Goal: Task Accomplishment & Management: Complete application form

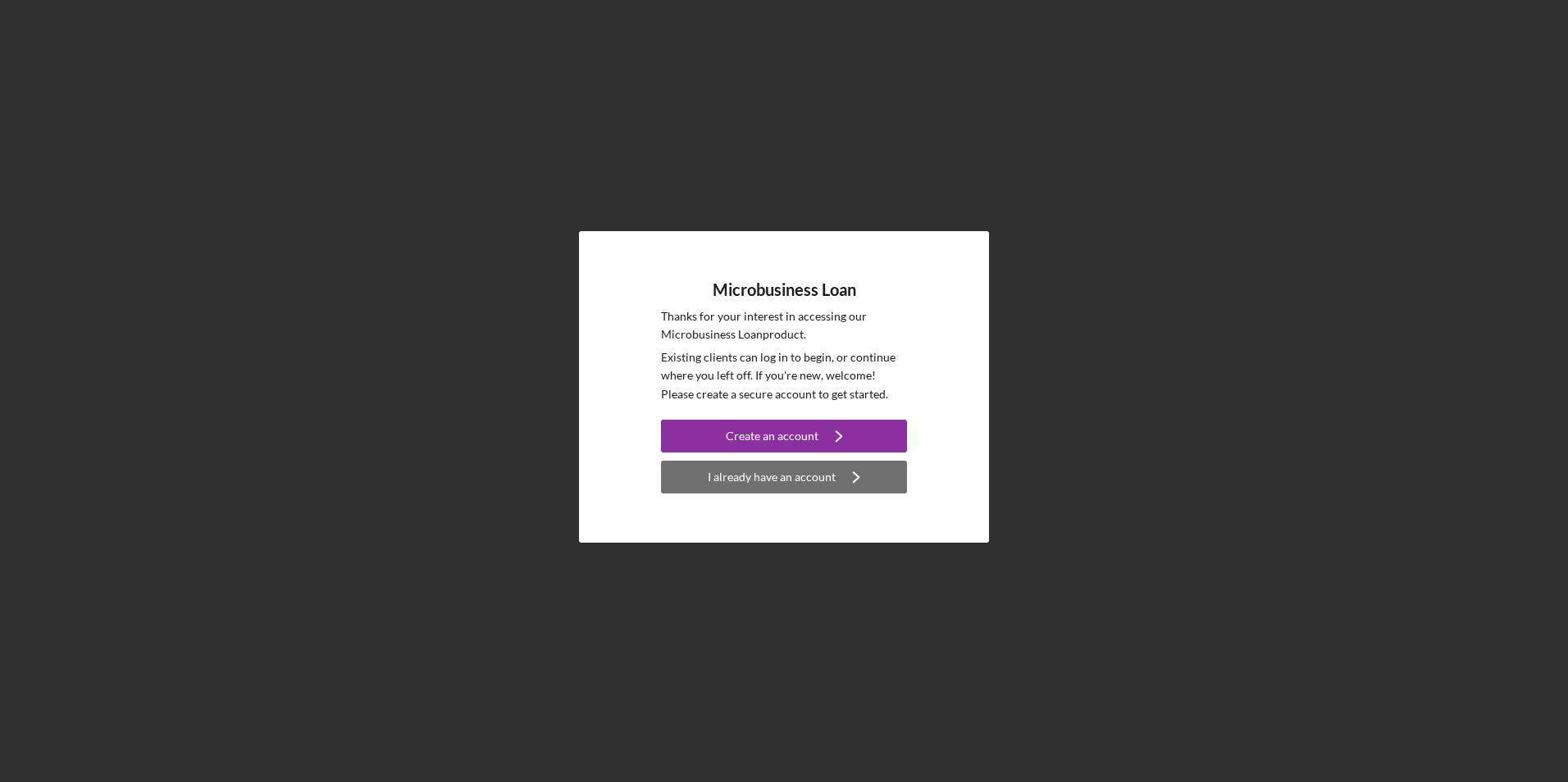
click at [741, 486] on div "I already have an account" at bounding box center [772, 476] width 128 height 33
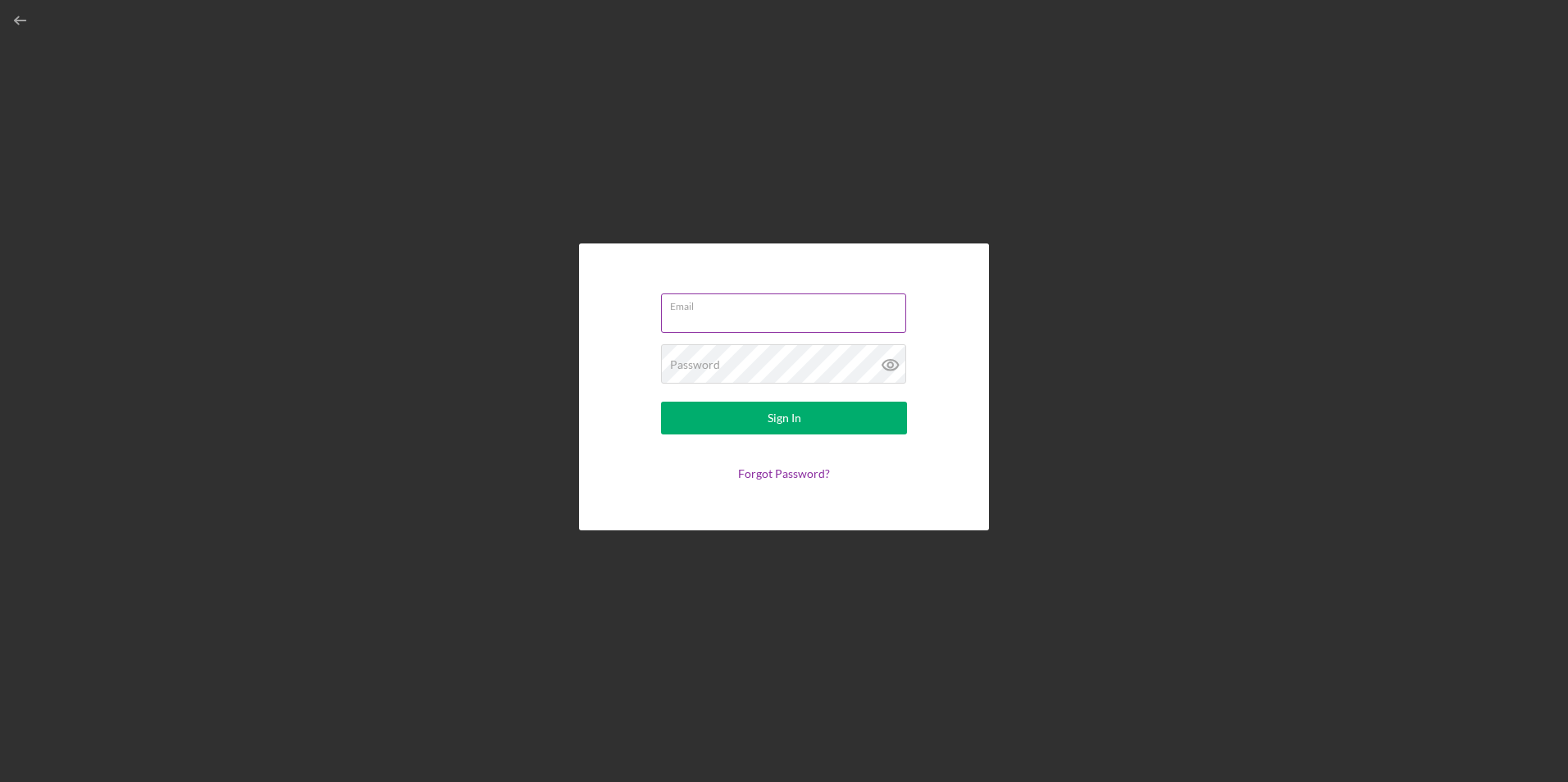
click at [740, 321] on input "Email" at bounding box center [783, 313] width 245 height 39
type input "[EMAIL_ADDRESS][DOMAIN_NAME]"
click at [661, 401] on button "Sign In" at bounding box center [784, 417] width 246 height 33
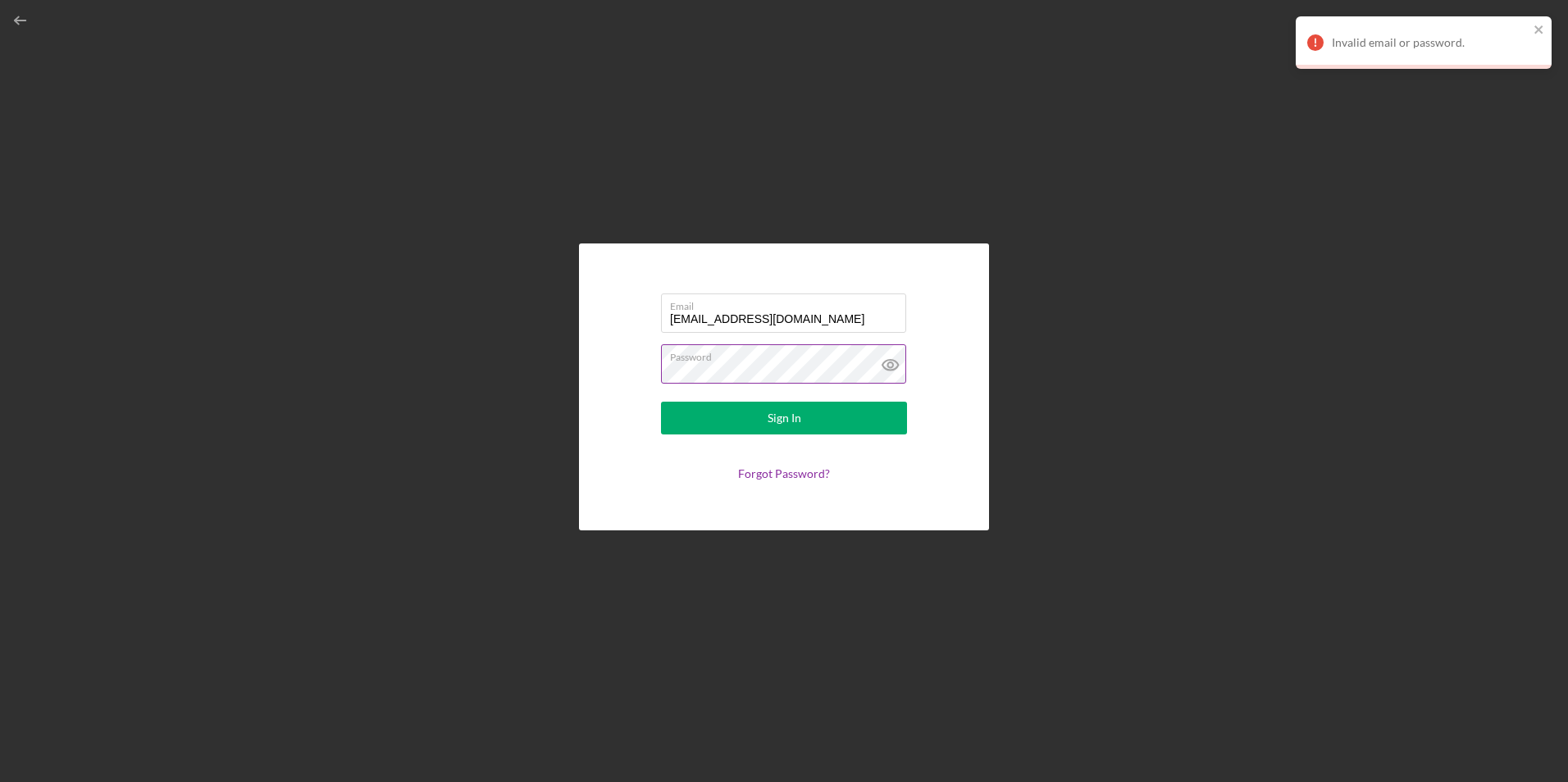
click at [887, 368] on icon at bounding box center [890, 365] width 41 height 41
click at [784, 425] on div "Sign In" at bounding box center [784, 417] width 34 height 33
click at [559, 396] on div "Email [EMAIL_ADDRESS][DOMAIN_NAME] Password Sign In Forgot Password?" at bounding box center [783, 387] width 1551 height 774
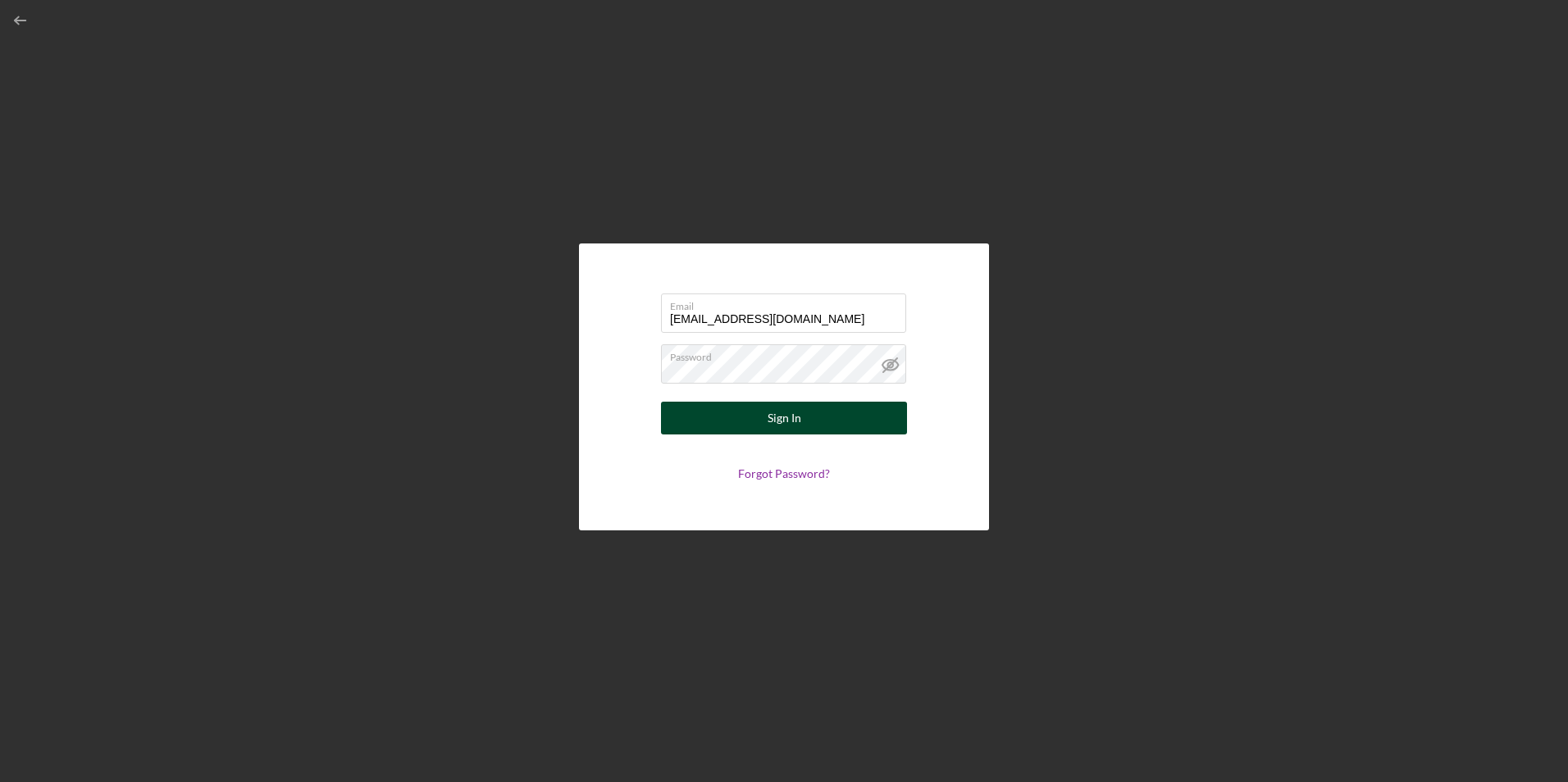
click at [758, 428] on button "Sign In" at bounding box center [784, 417] width 246 height 33
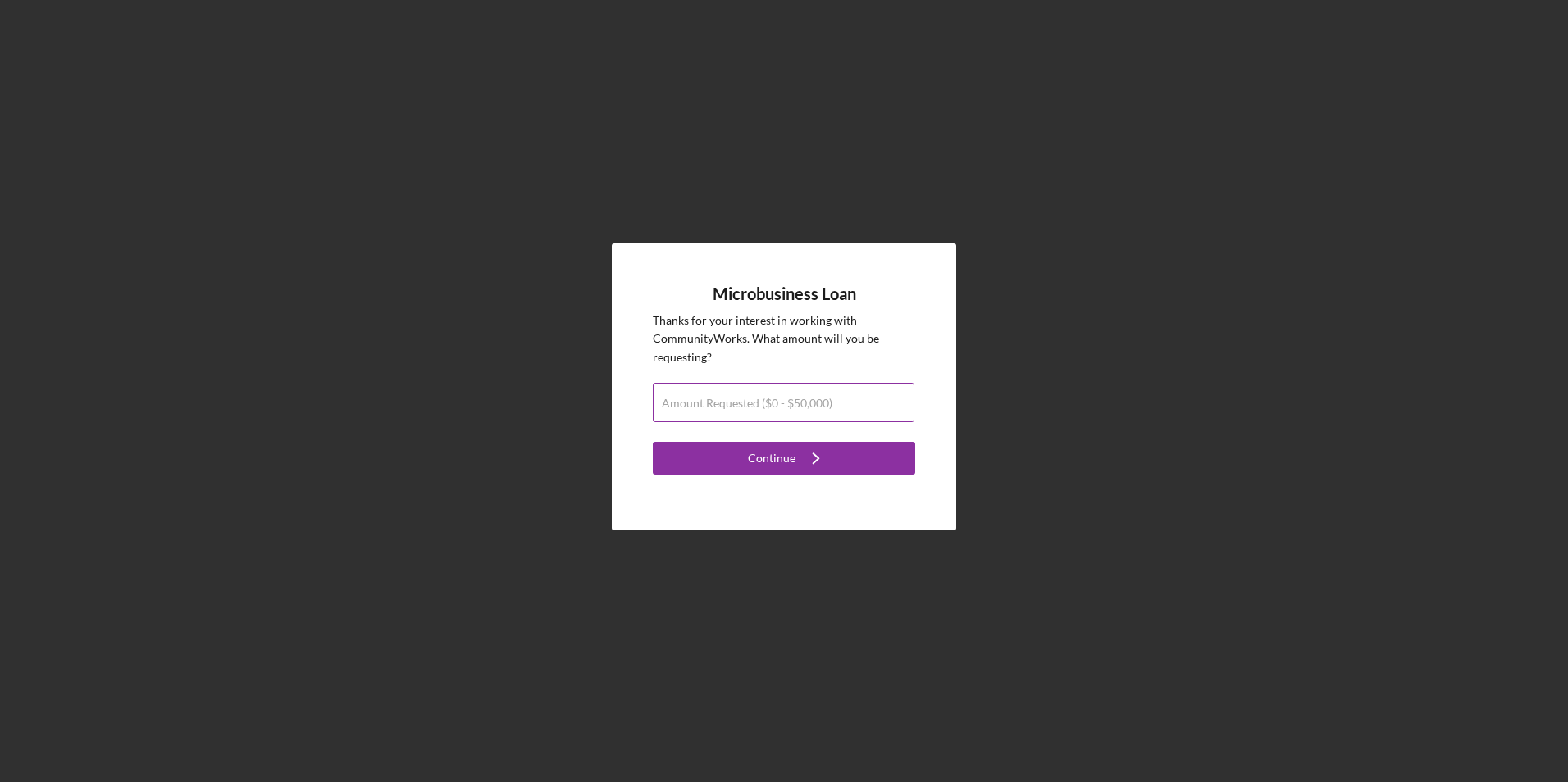
click at [763, 414] on input "Amount Requested ($0 - $50,000)" at bounding box center [784, 401] width 262 height 39
type input "$30,000"
click at [775, 458] on div "Continue" at bounding box center [772, 458] width 48 height 33
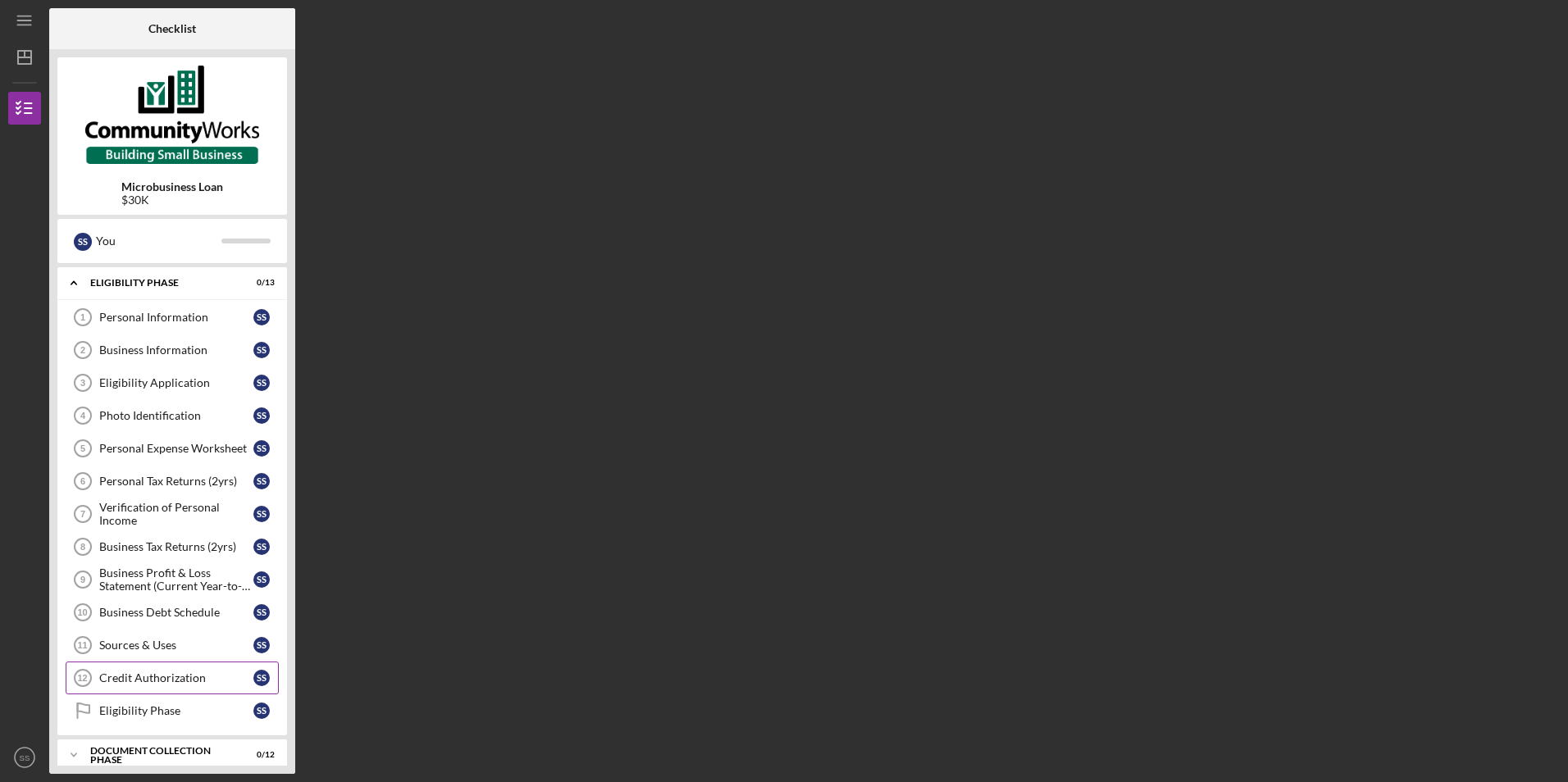
click at [238, 680] on div "Credit Authorization" at bounding box center [176, 677] width 154 height 13
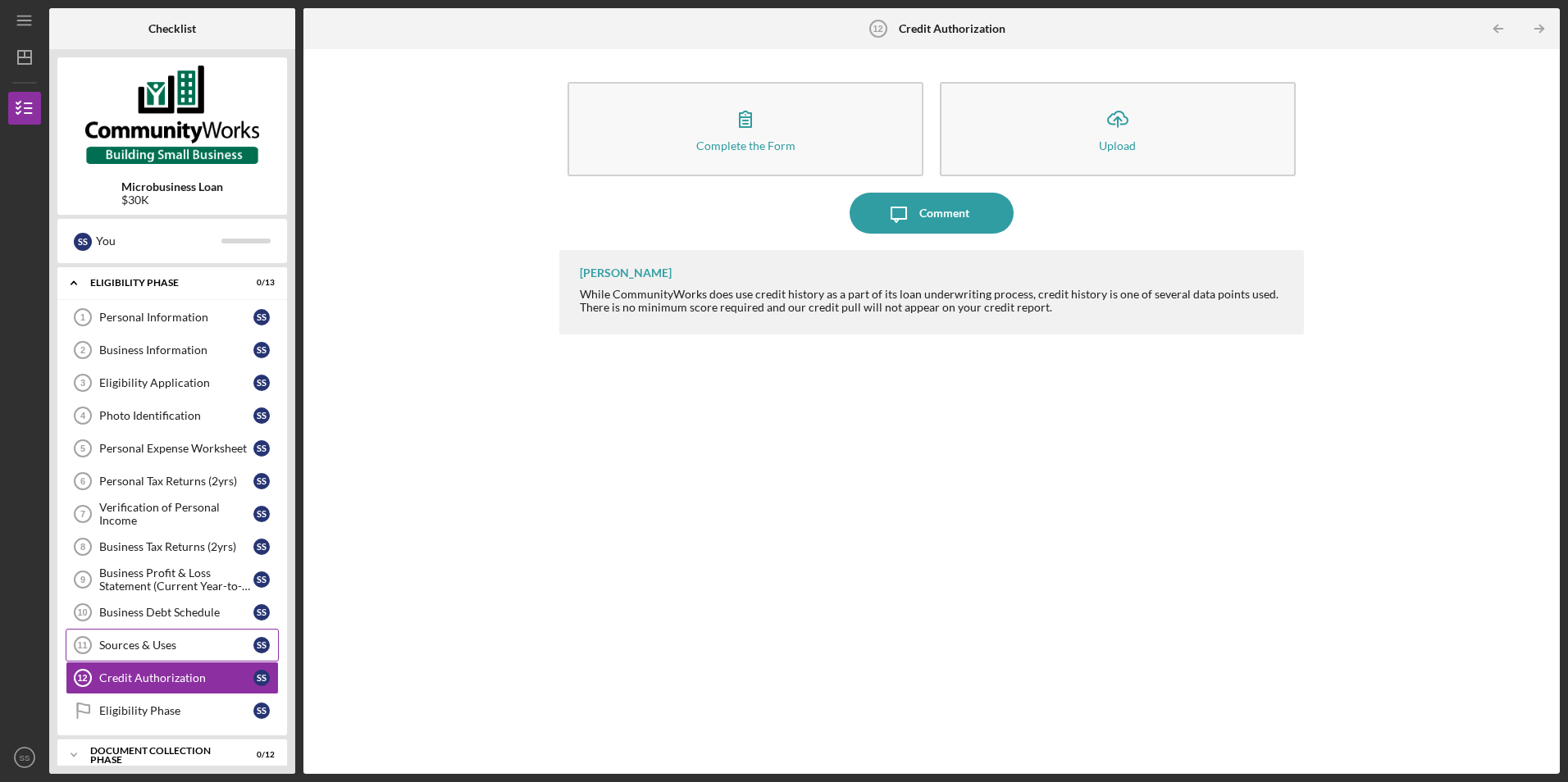
click at [237, 657] on link "Sources & Uses 11 Sources & Uses S S" at bounding box center [172, 645] width 213 height 33
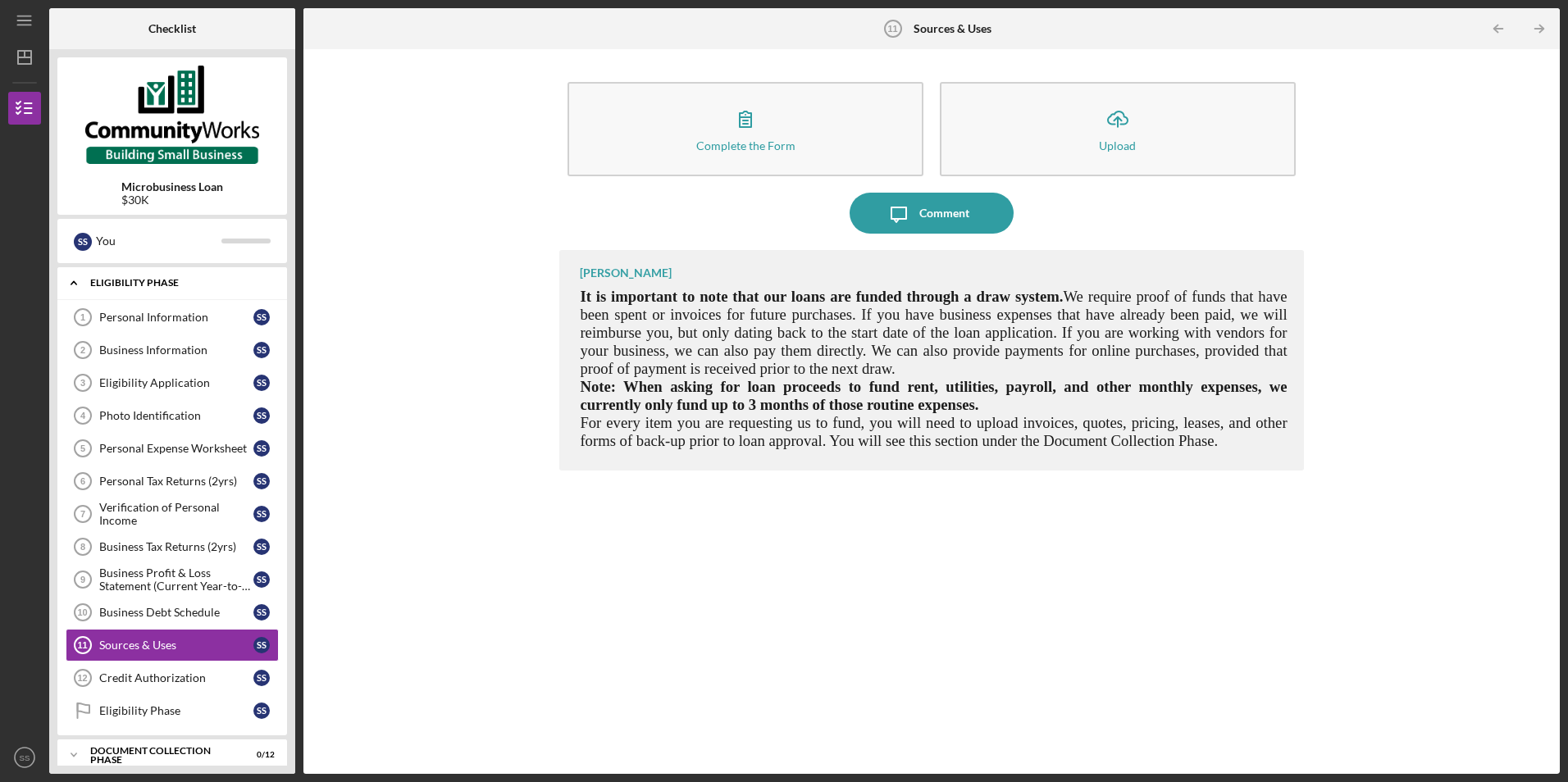
click at [75, 281] on icon "Icon/Expander" at bounding box center [73, 283] width 33 height 33
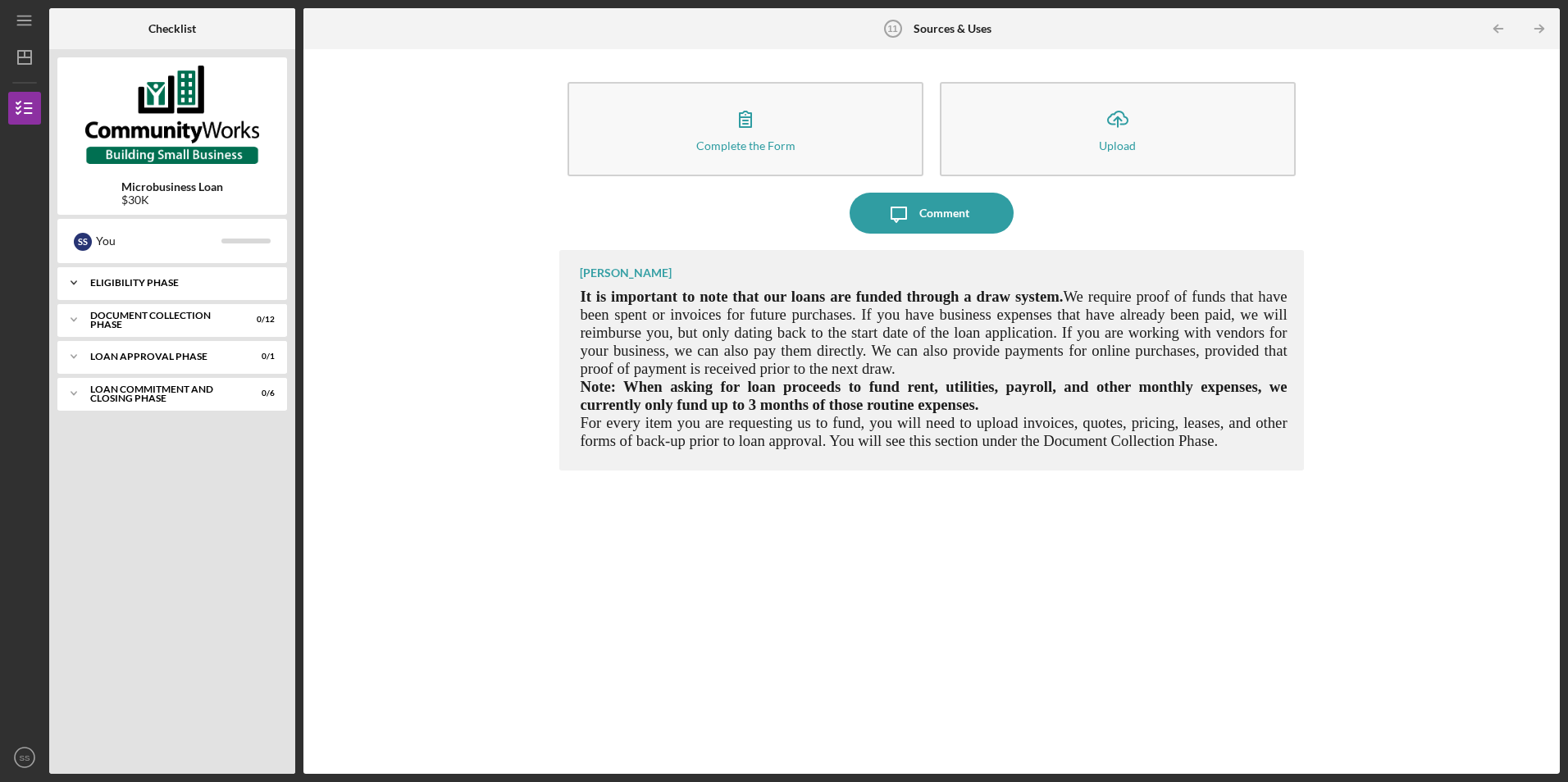
click at [75, 281] on icon "Icon/Expander" at bounding box center [73, 283] width 33 height 33
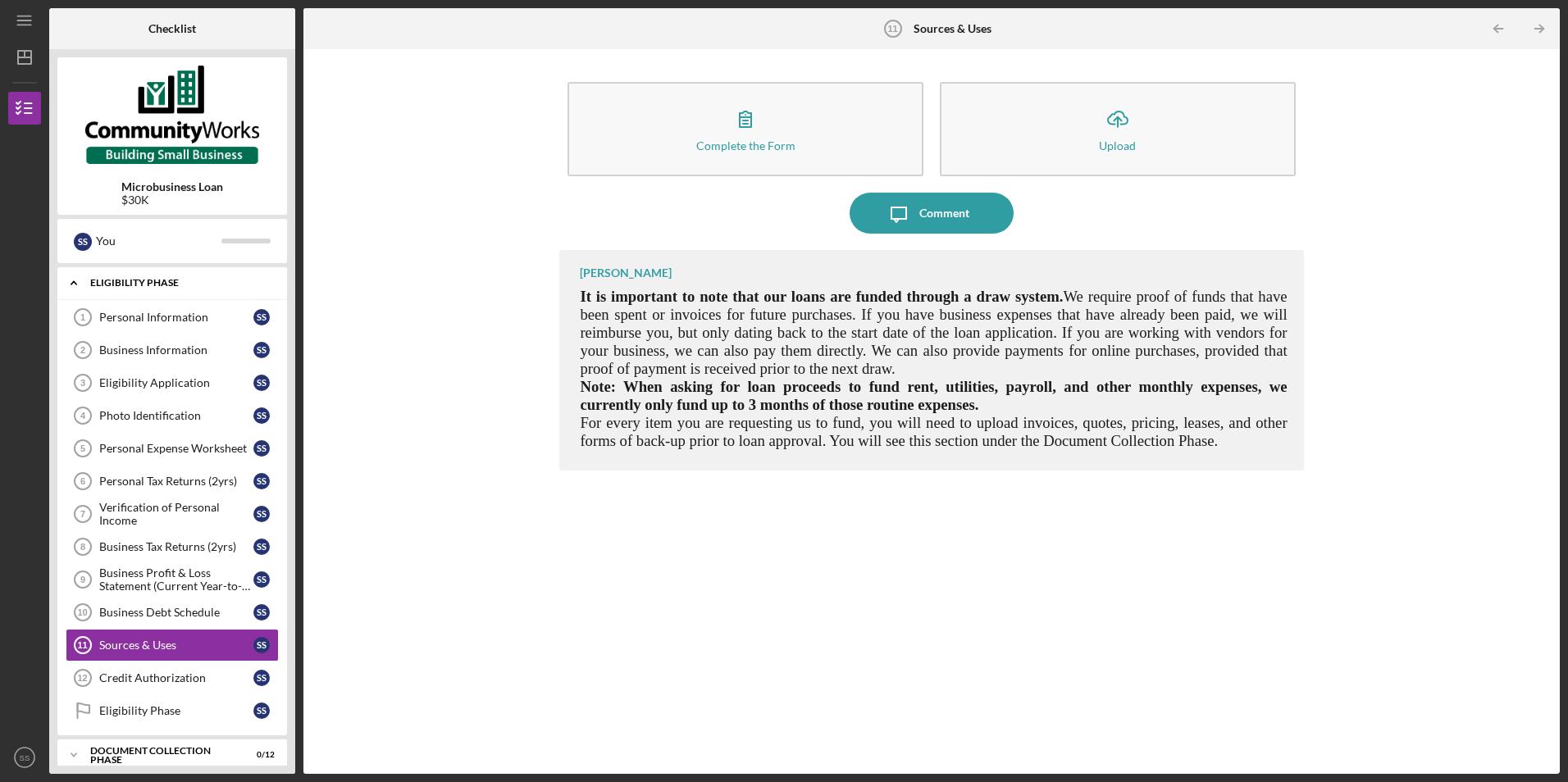
scroll to position [89, 0]
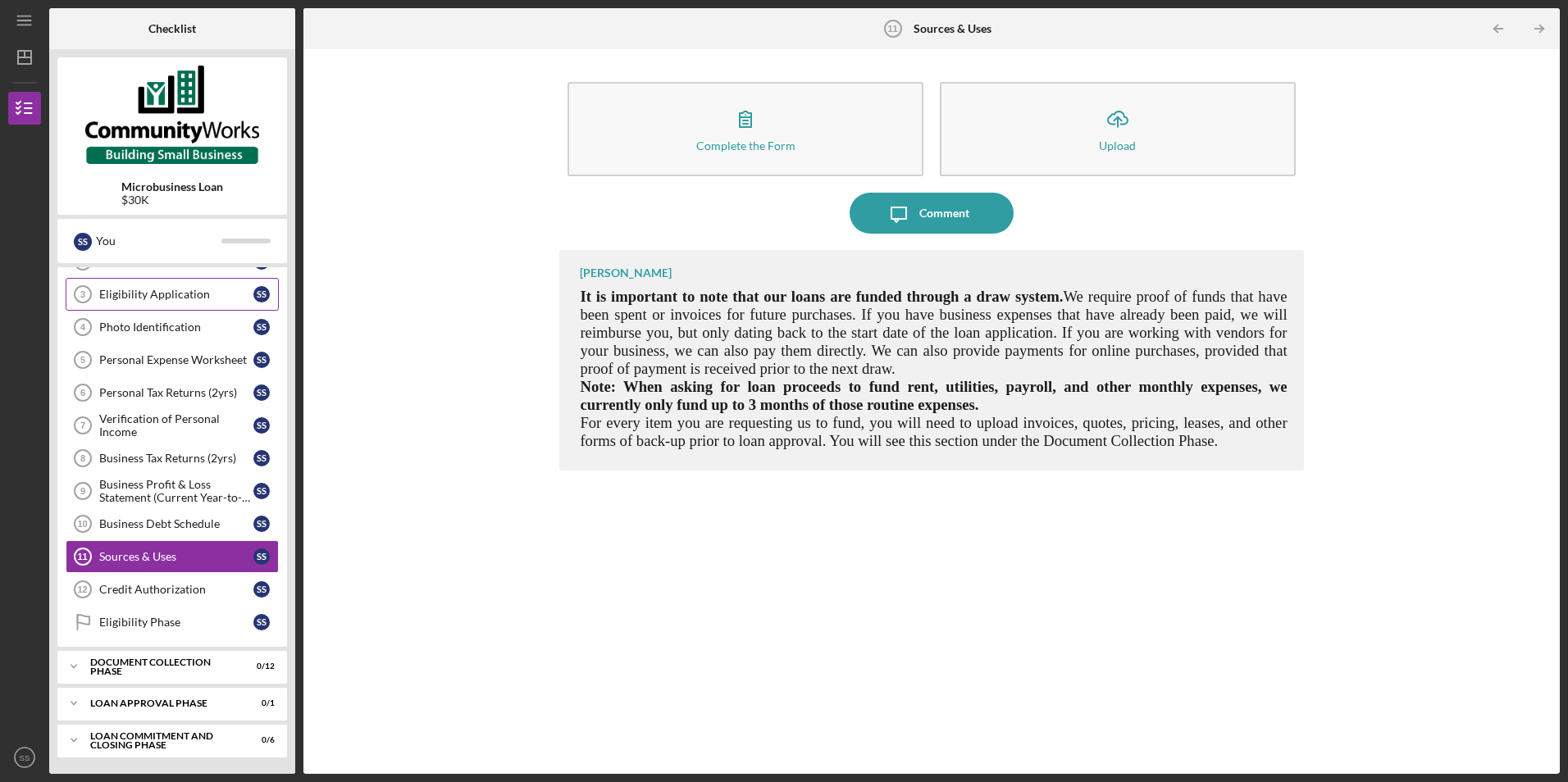
click at [227, 291] on div "Eligibility Application" at bounding box center [176, 294] width 154 height 13
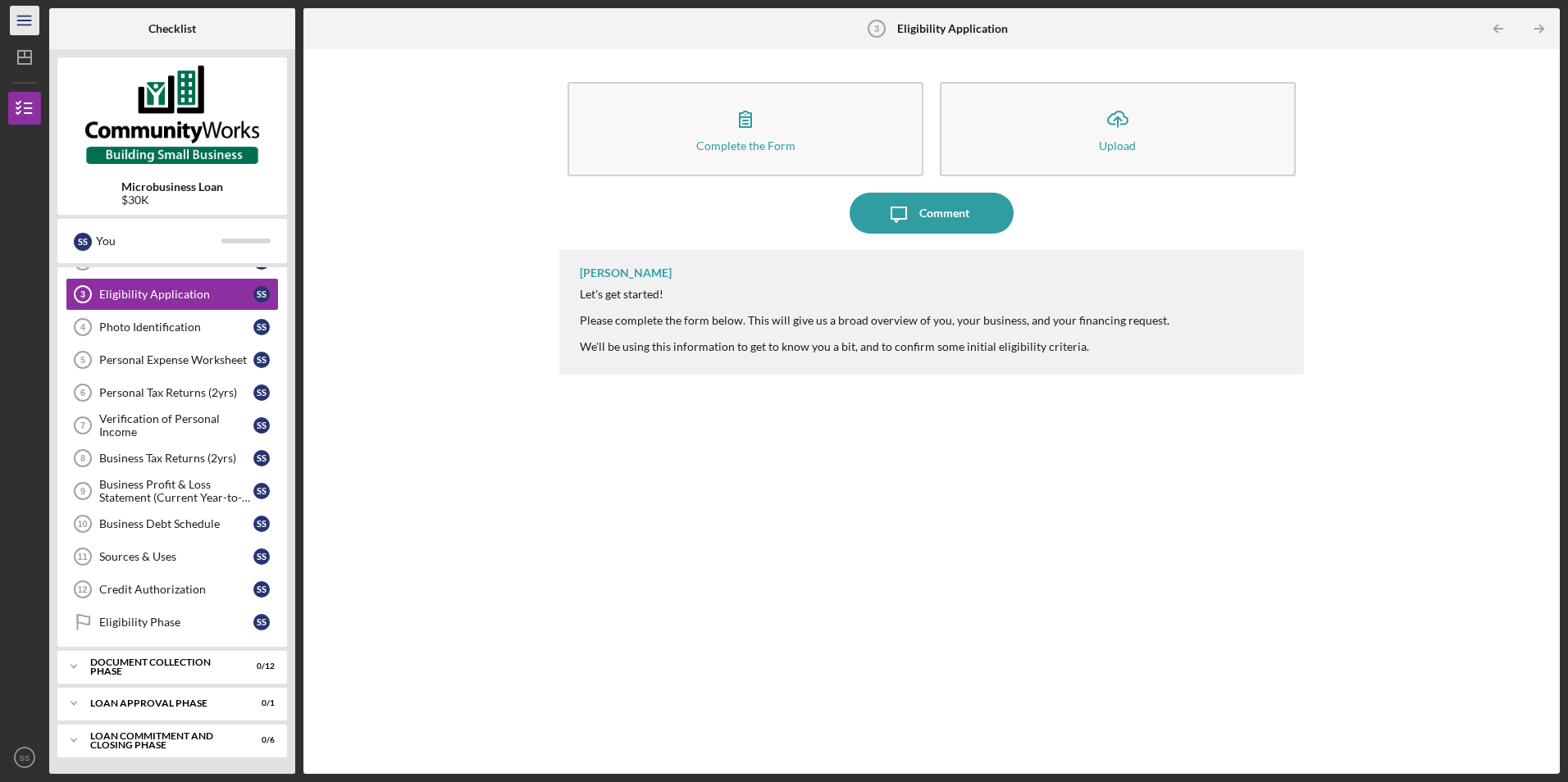
click at [25, 11] on icon "Icon/Menu" at bounding box center [25, 20] width 37 height 37
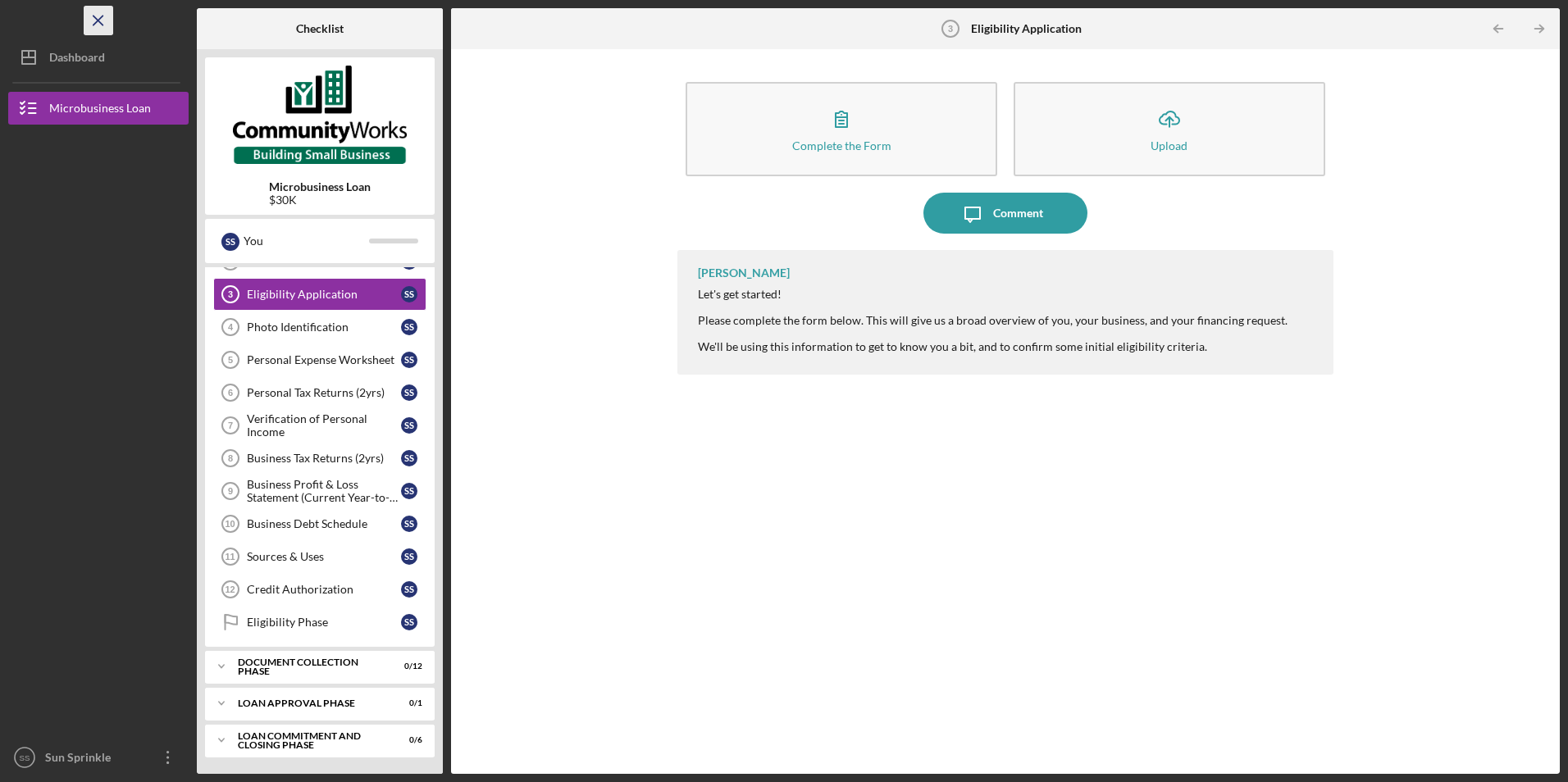
click at [105, 29] on icon "Icon/Menu Close" at bounding box center [98, 20] width 37 height 37
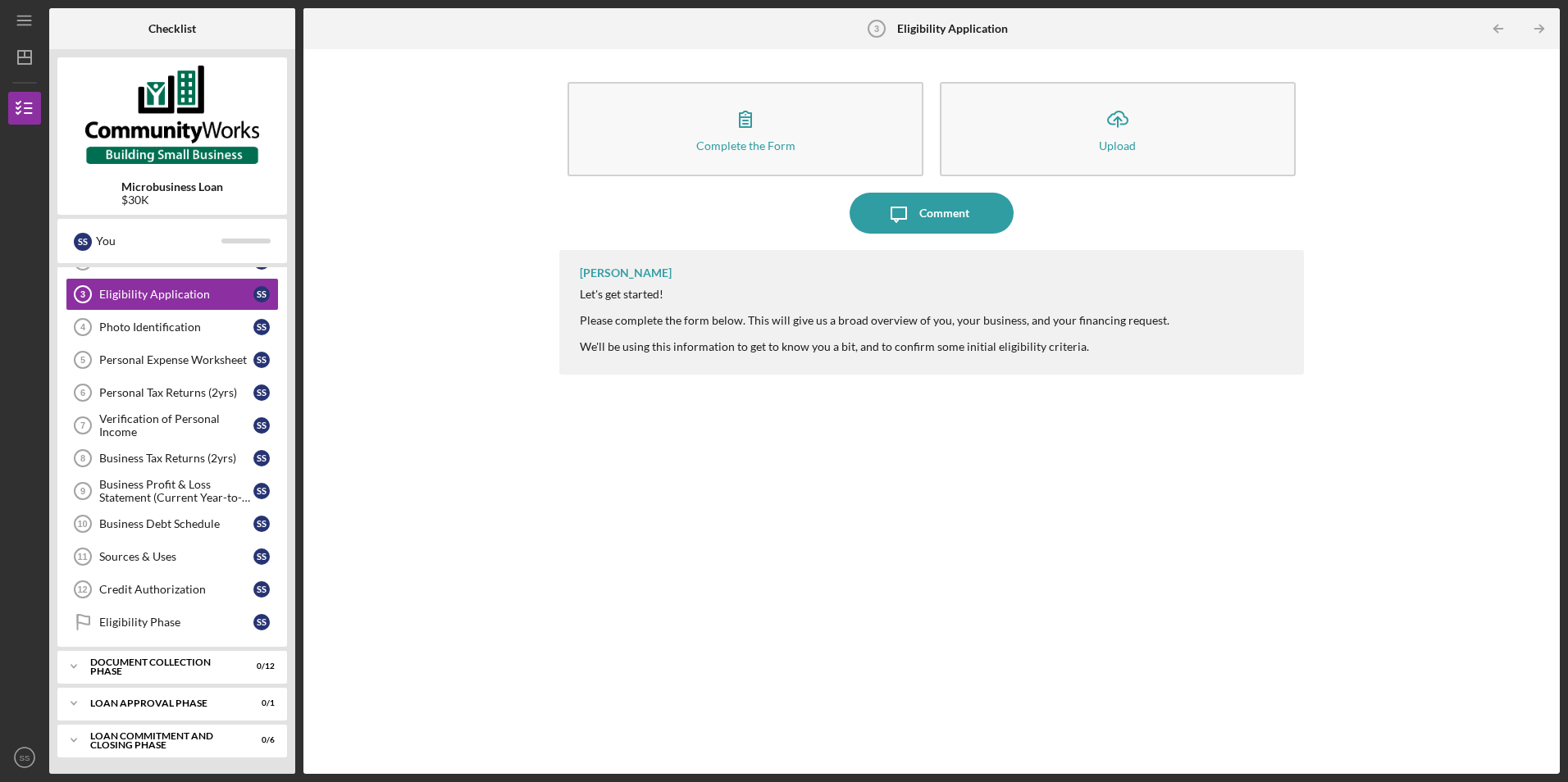
click at [159, 183] on b "Microbusiness Loan" at bounding box center [173, 187] width 102 height 13
click at [257, 241] on div at bounding box center [246, 241] width 49 height 5
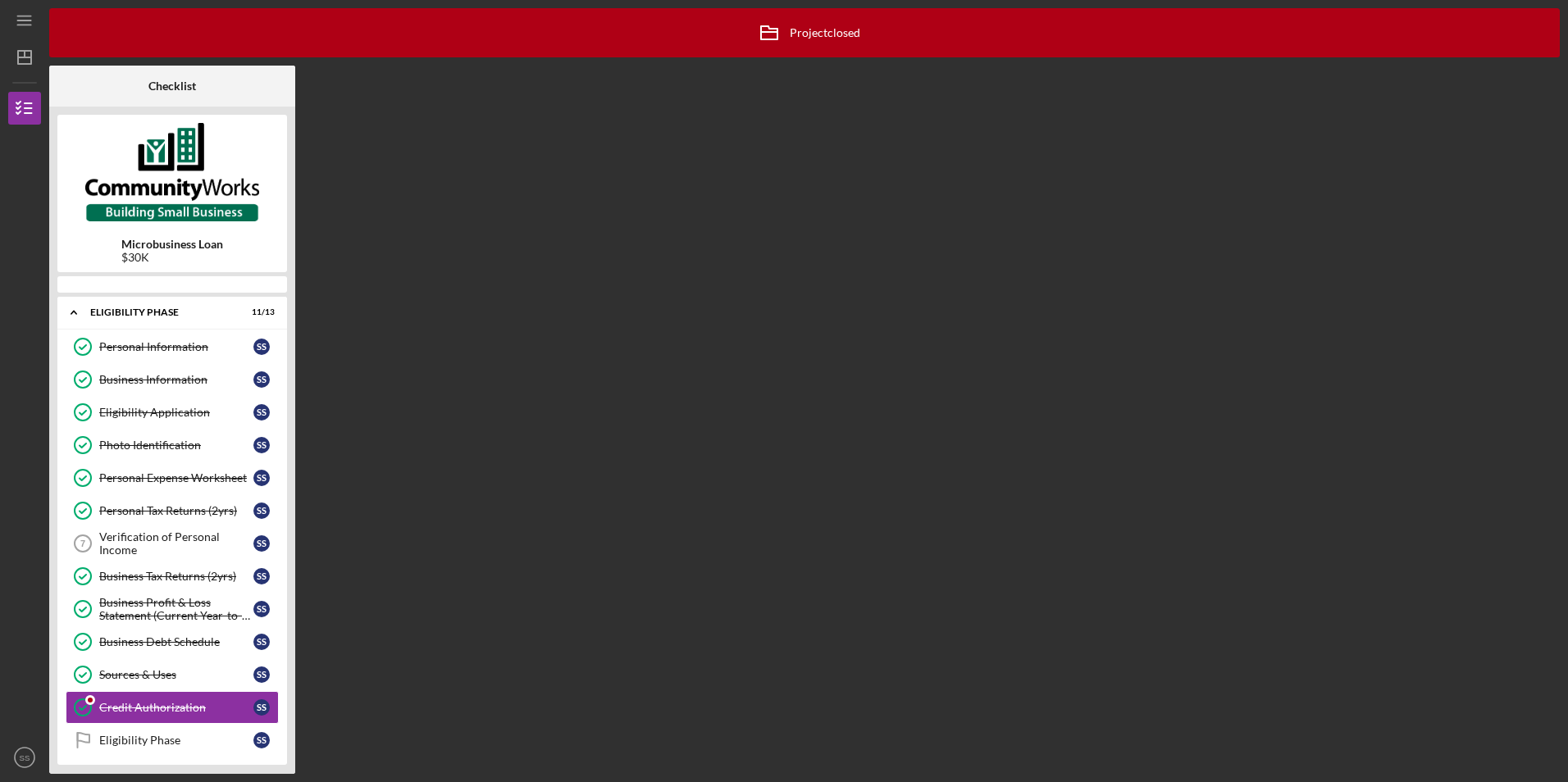
scroll to position [118, 0]
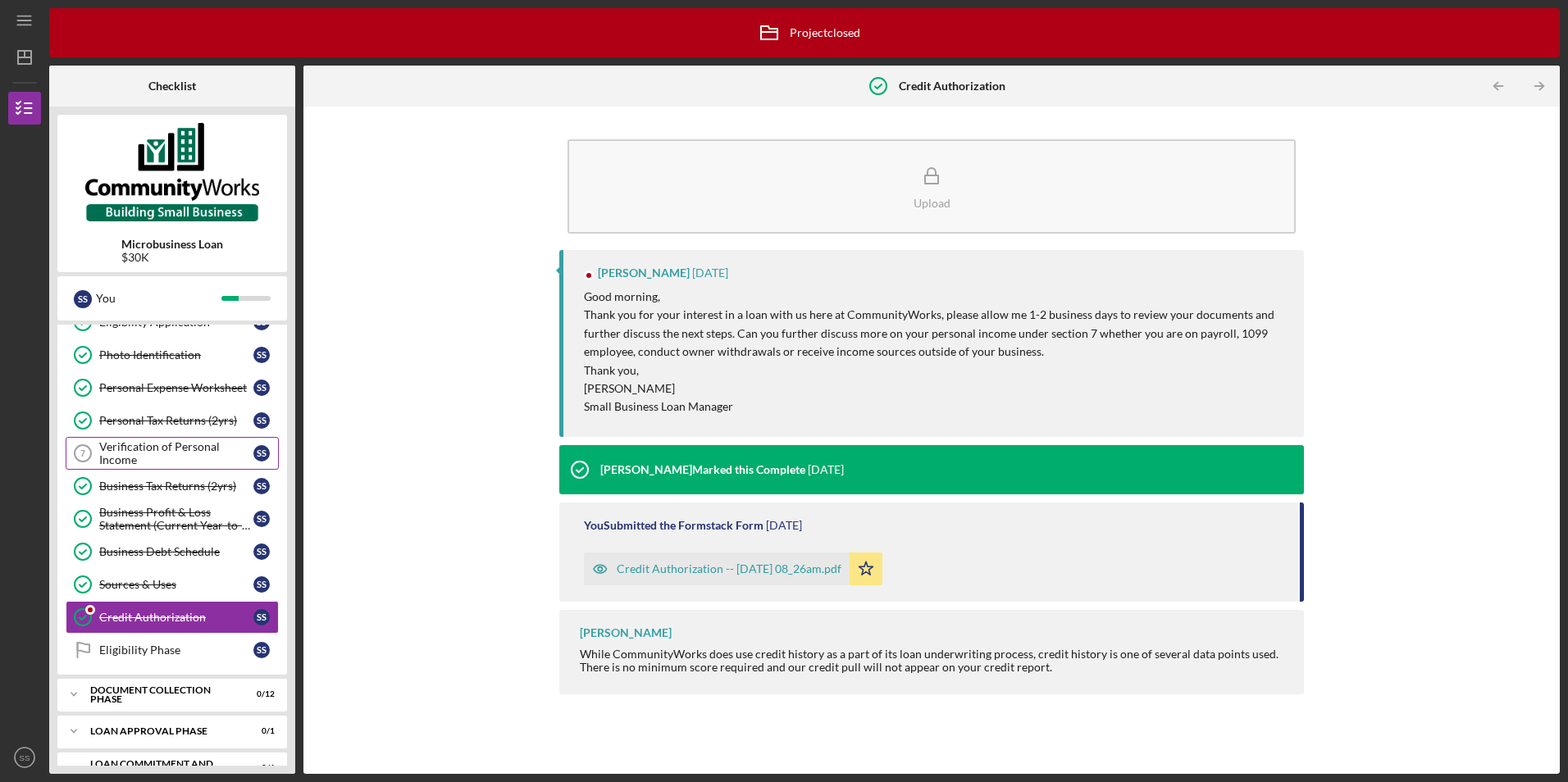
click at [230, 440] on div "Verification of Personal Income" at bounding box center [176, 453] width 154 height 26
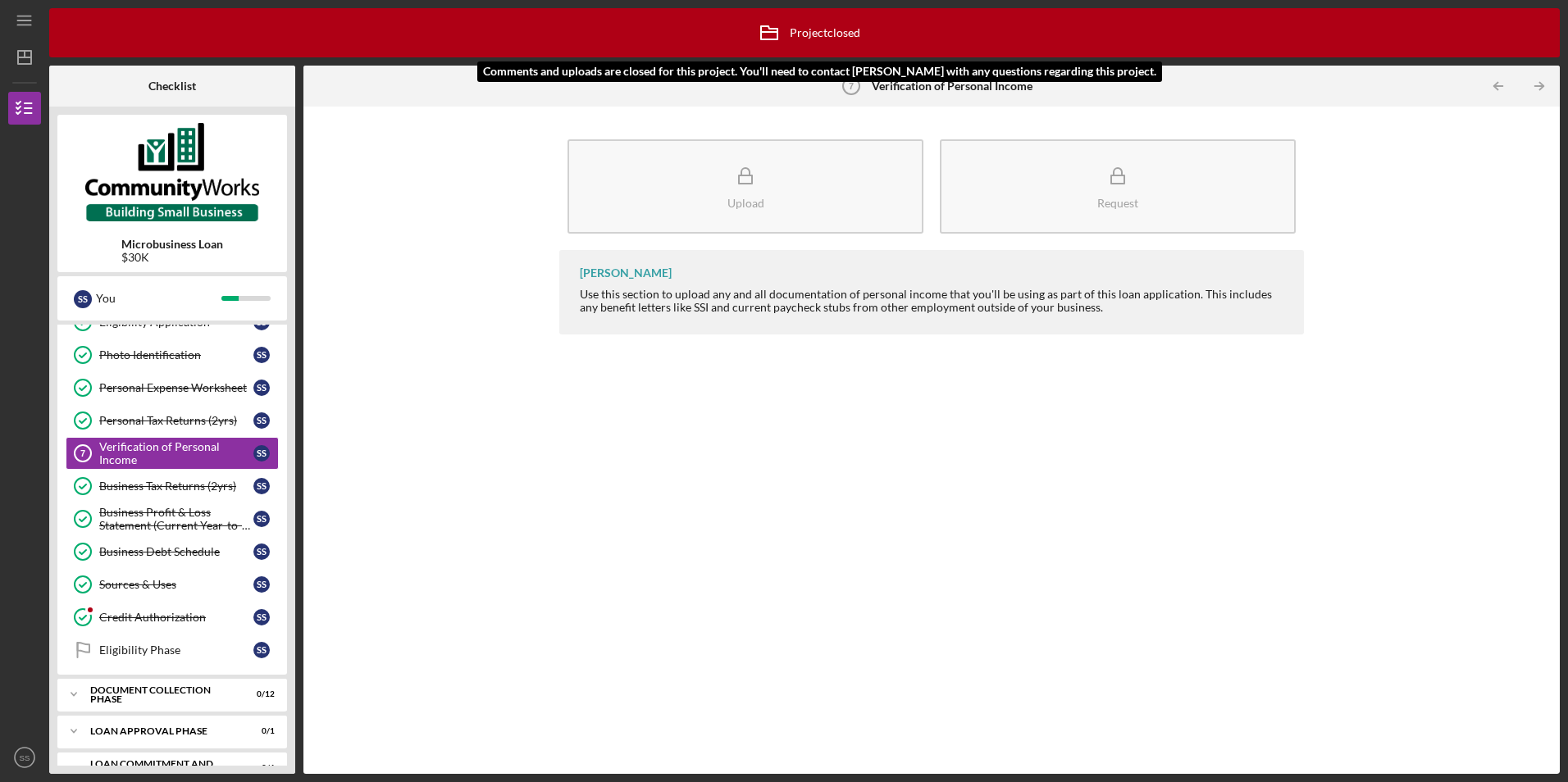
click at [822, 29] on div "Icon/Archived Project closed Icon/Info" at bounding box center [805, 32] width 112 height 41
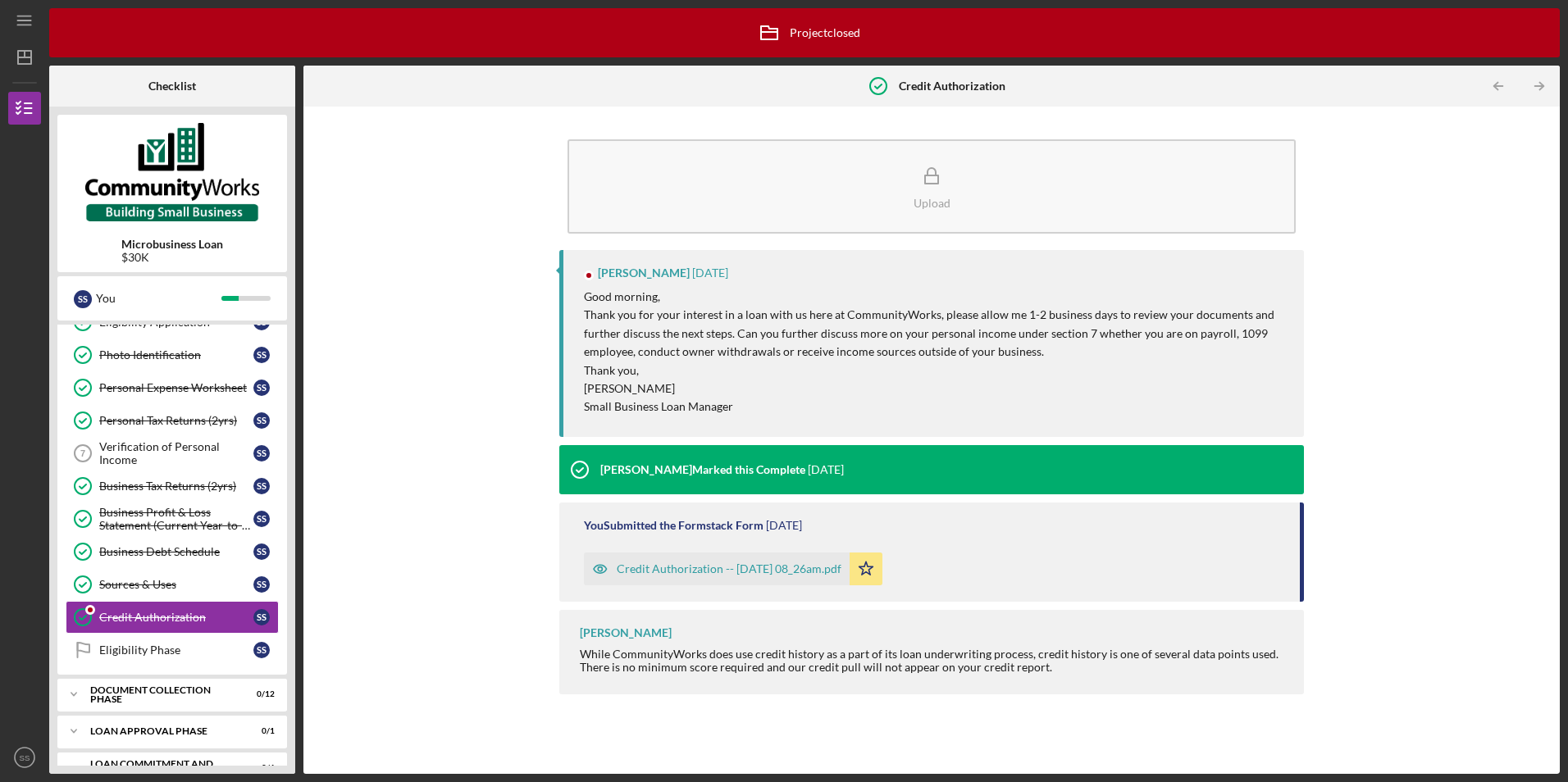
click at [703, 454] on div "Matt Rivera Marked this Complete 1 week ago" at bounding box center [701, 469] width 285 height 49
click at [255, 657] on div "S S" at bounding box center [266, 650] width 25 height 16
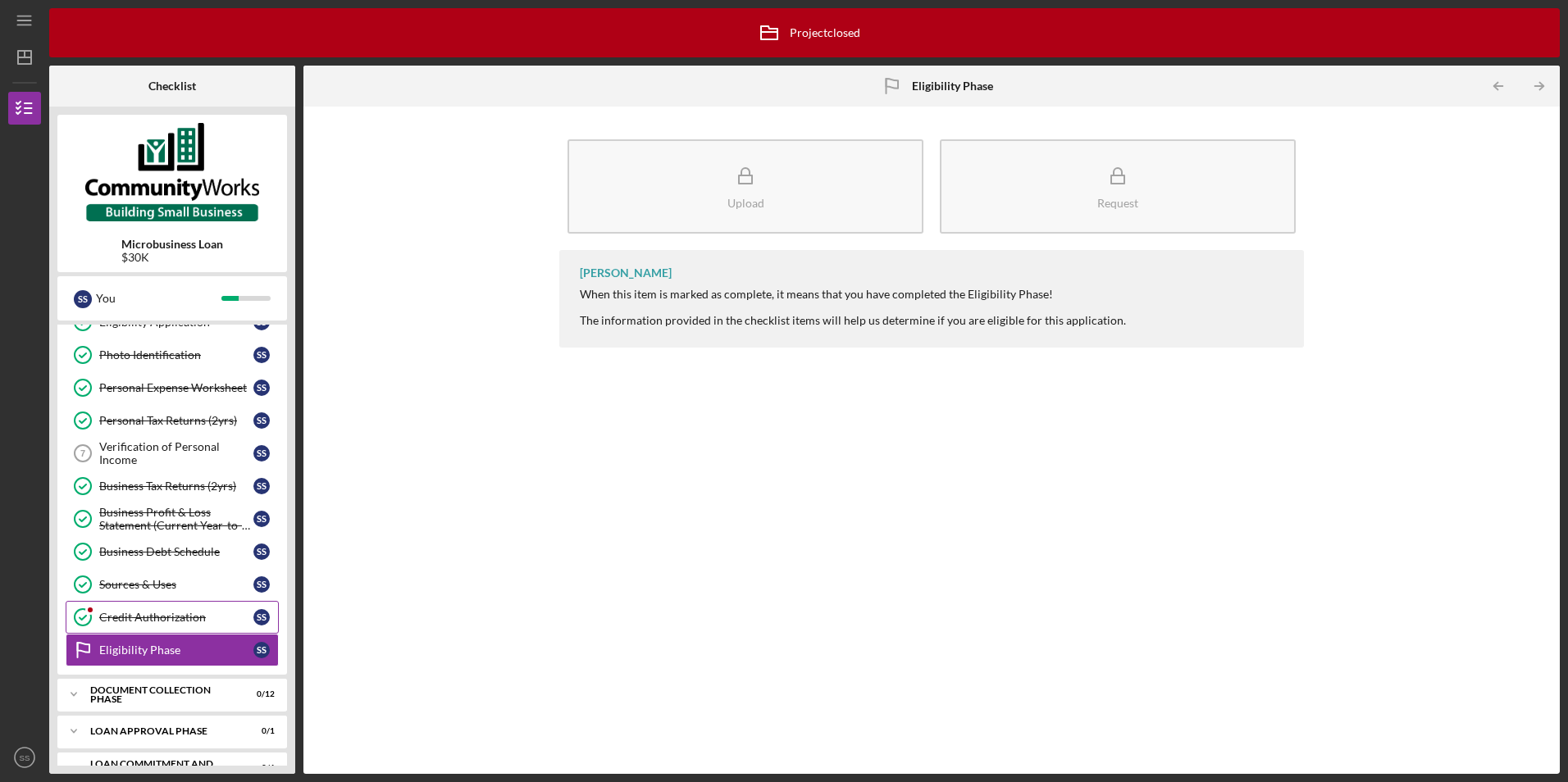
click at [235, 625] on link "Credit Authorization Credit Authorization S S" at bounding box center [172, 617] width 213 height 33
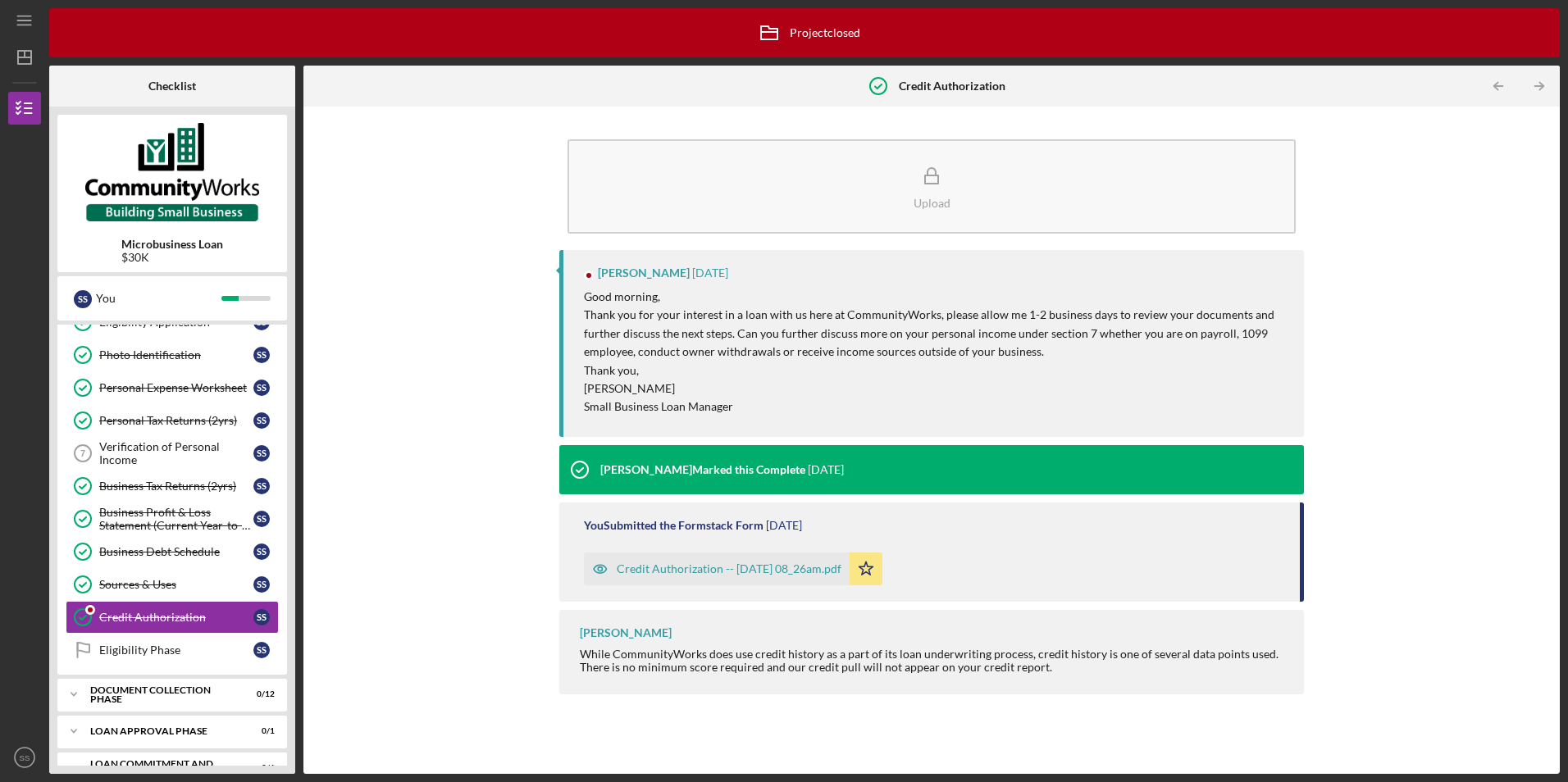
click at [708, 569] on div "Credit Authorization -- 2025-09-05 08_26am.pdf" at bounding box center [728, 568] width 225 height 13
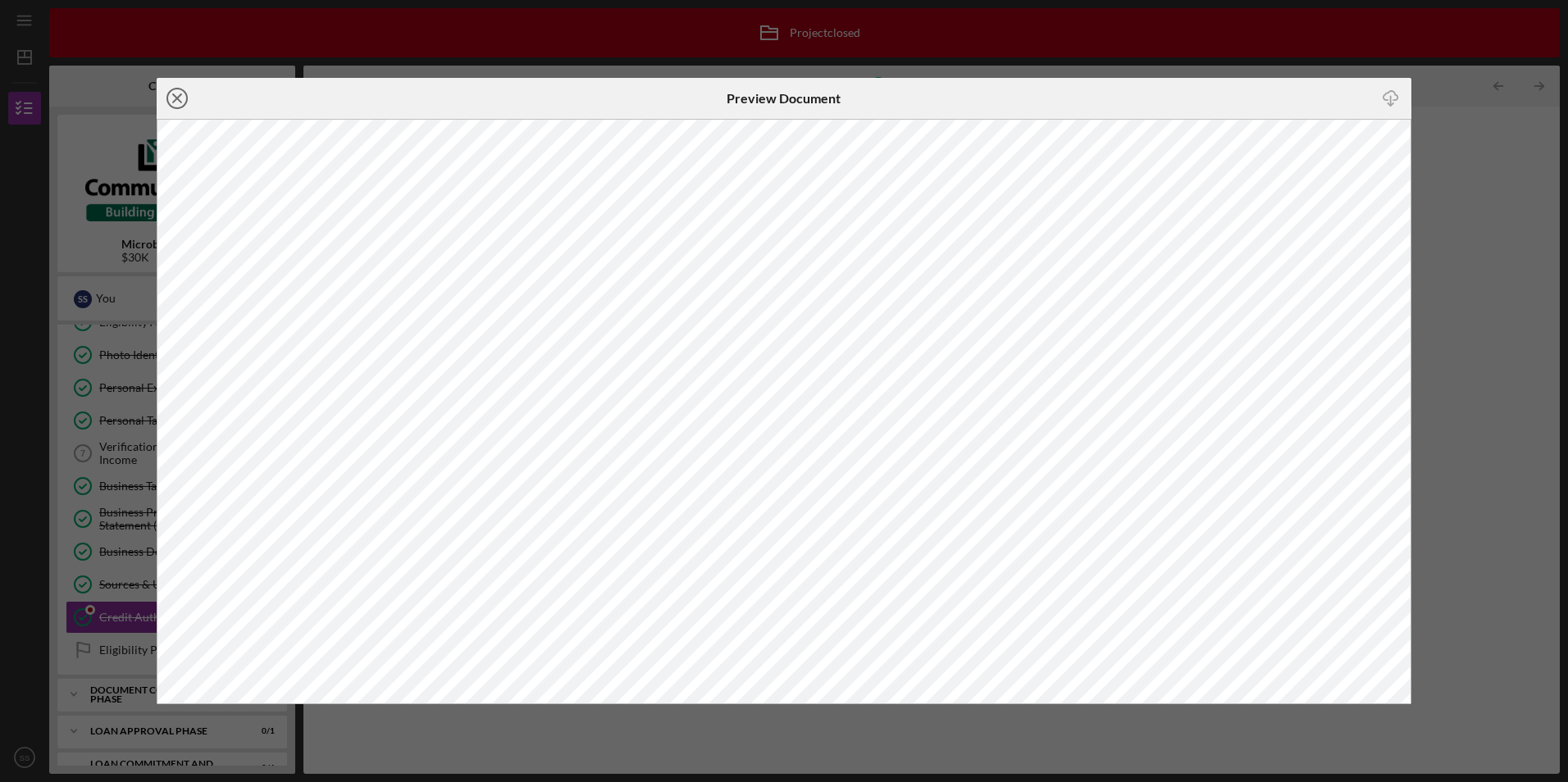
click at [167, 101] on circle at bounding box center [177, 99] width 20 height 20
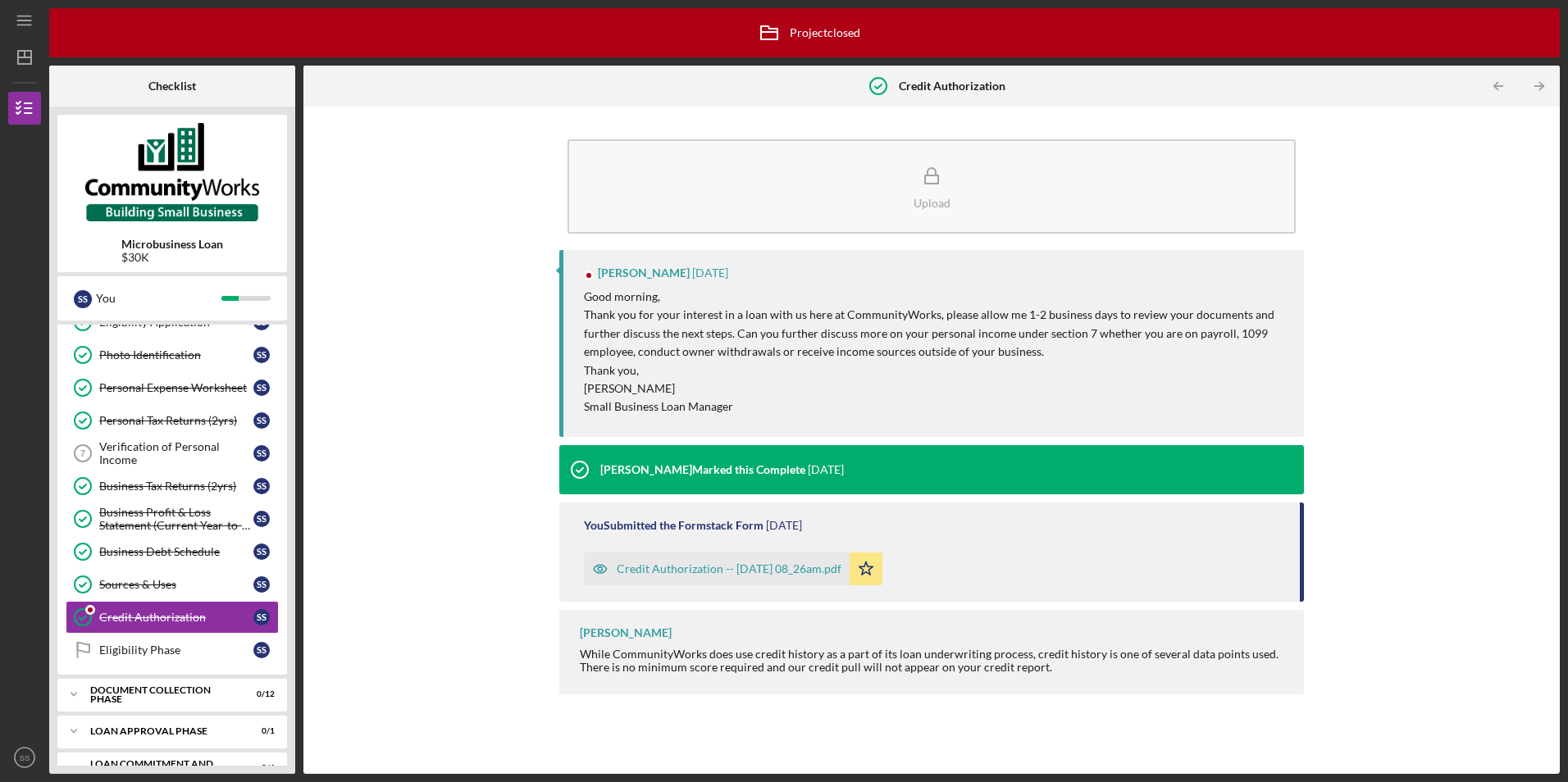
click at [774, 410] on p "Small Business Loan Manager" at bounding box center [936, 406] width 703 height 18
click at [760, 372] on p "Thank you," at bounding box center [936, 371] width 703 height 18
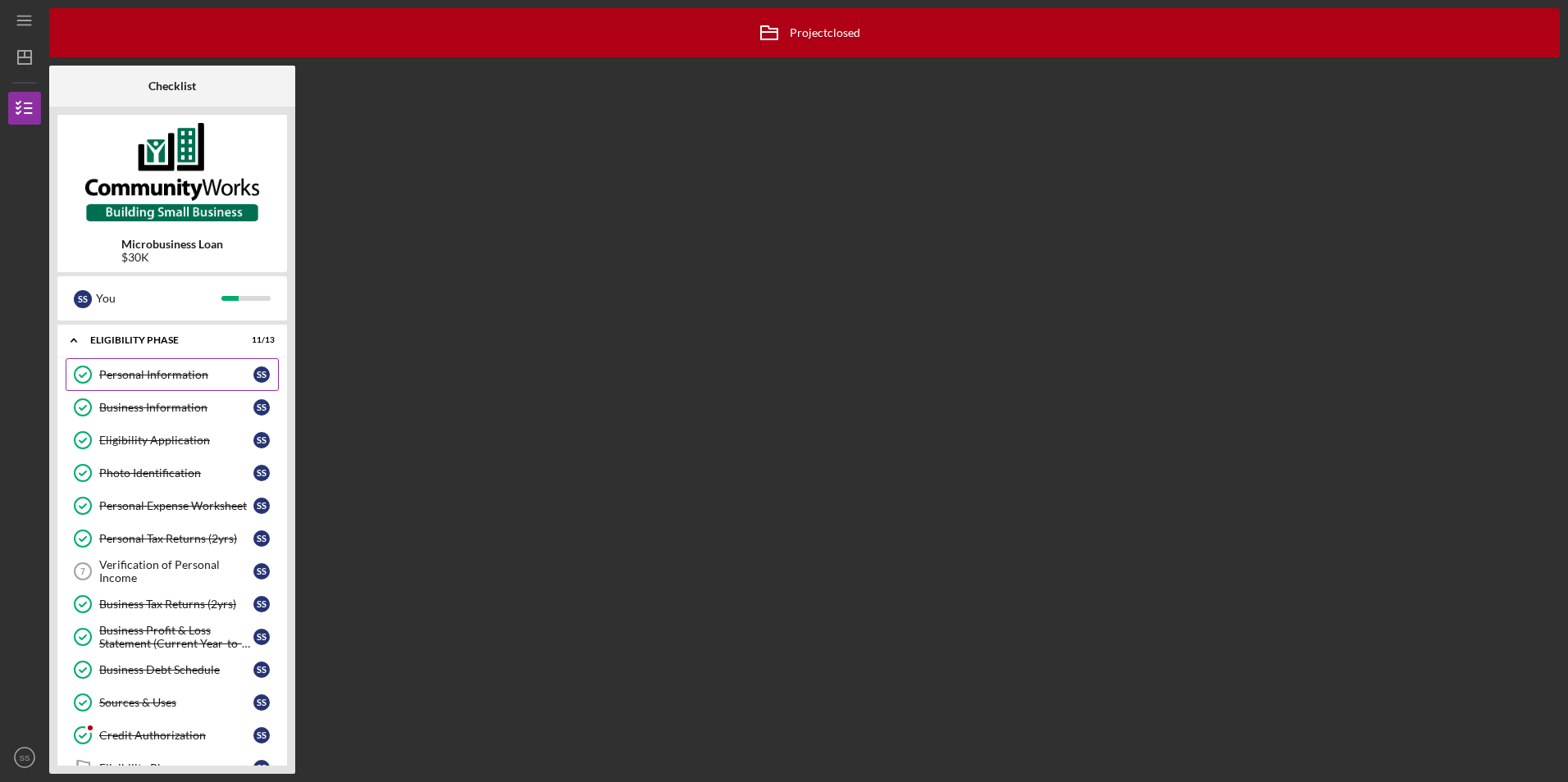
click at [252, 374] on div "Personal Information" at bounding box center [176, 375] width 154 height 13
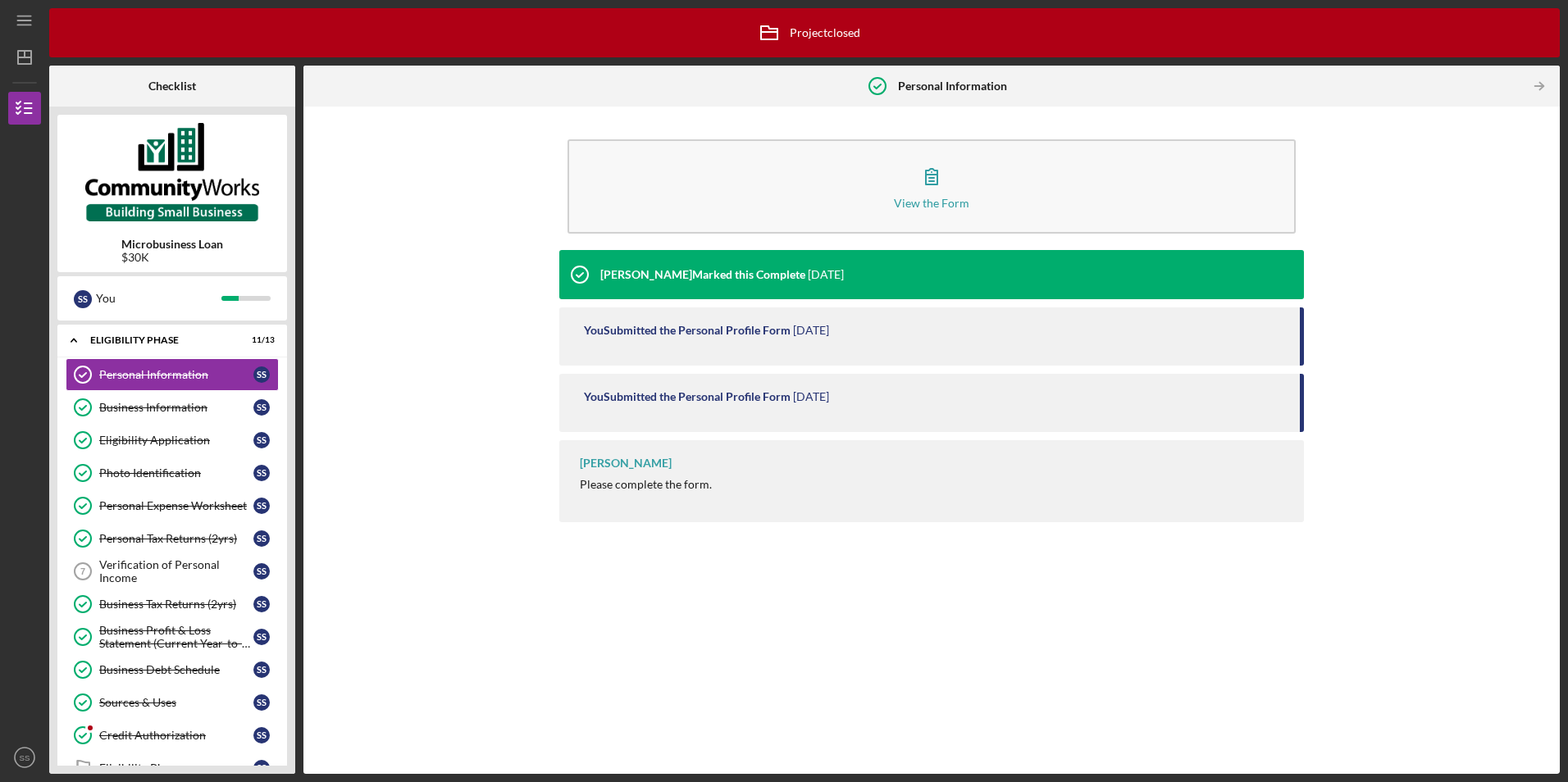
click at [713, 279] on div "Matt Rivera Marked this Complete" at bounding box center [702, 274] width 205 height 13
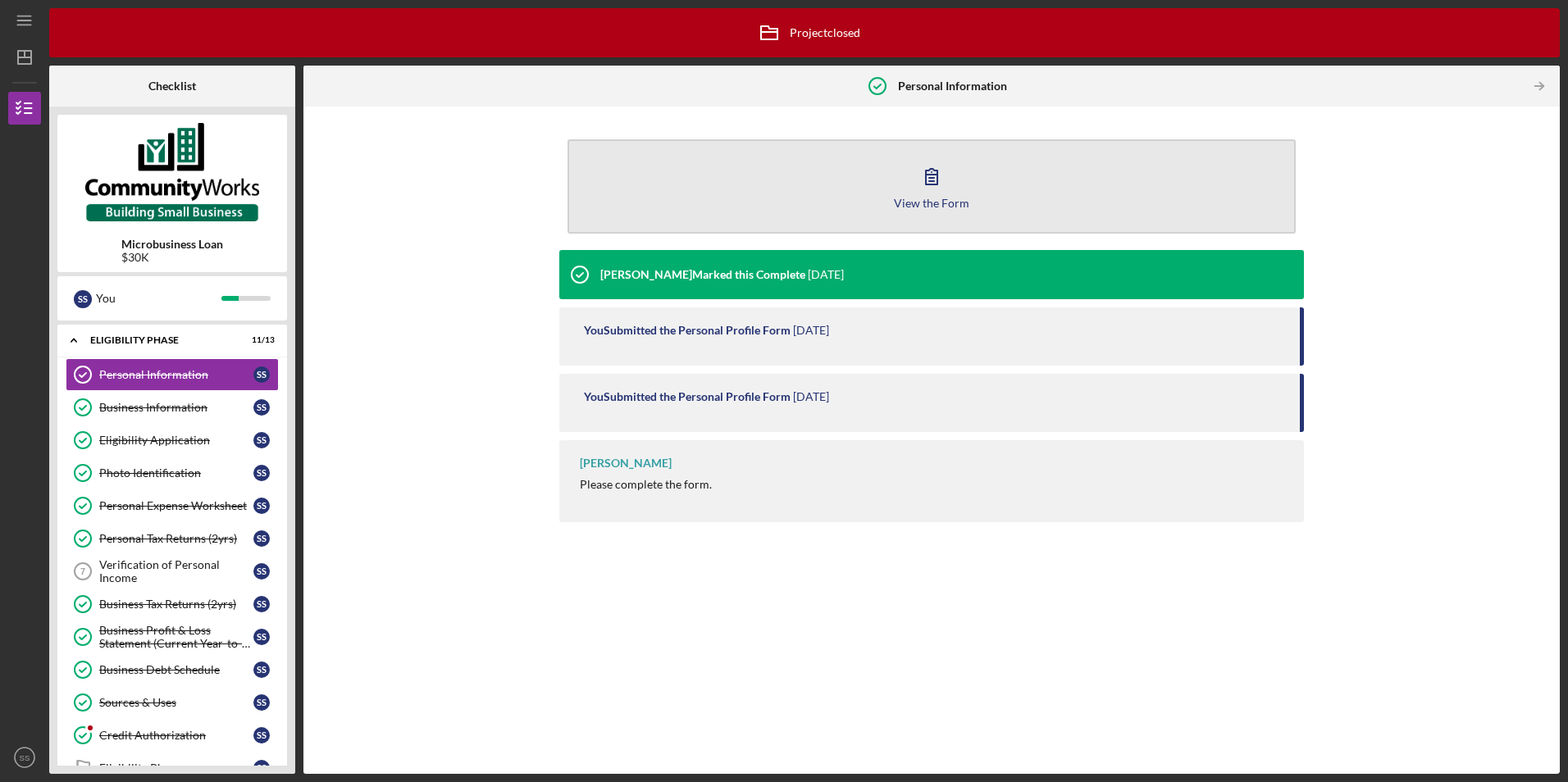
click at [954, 202] on div "View the Form" at bounding box center [932, 203] width 76 height 12
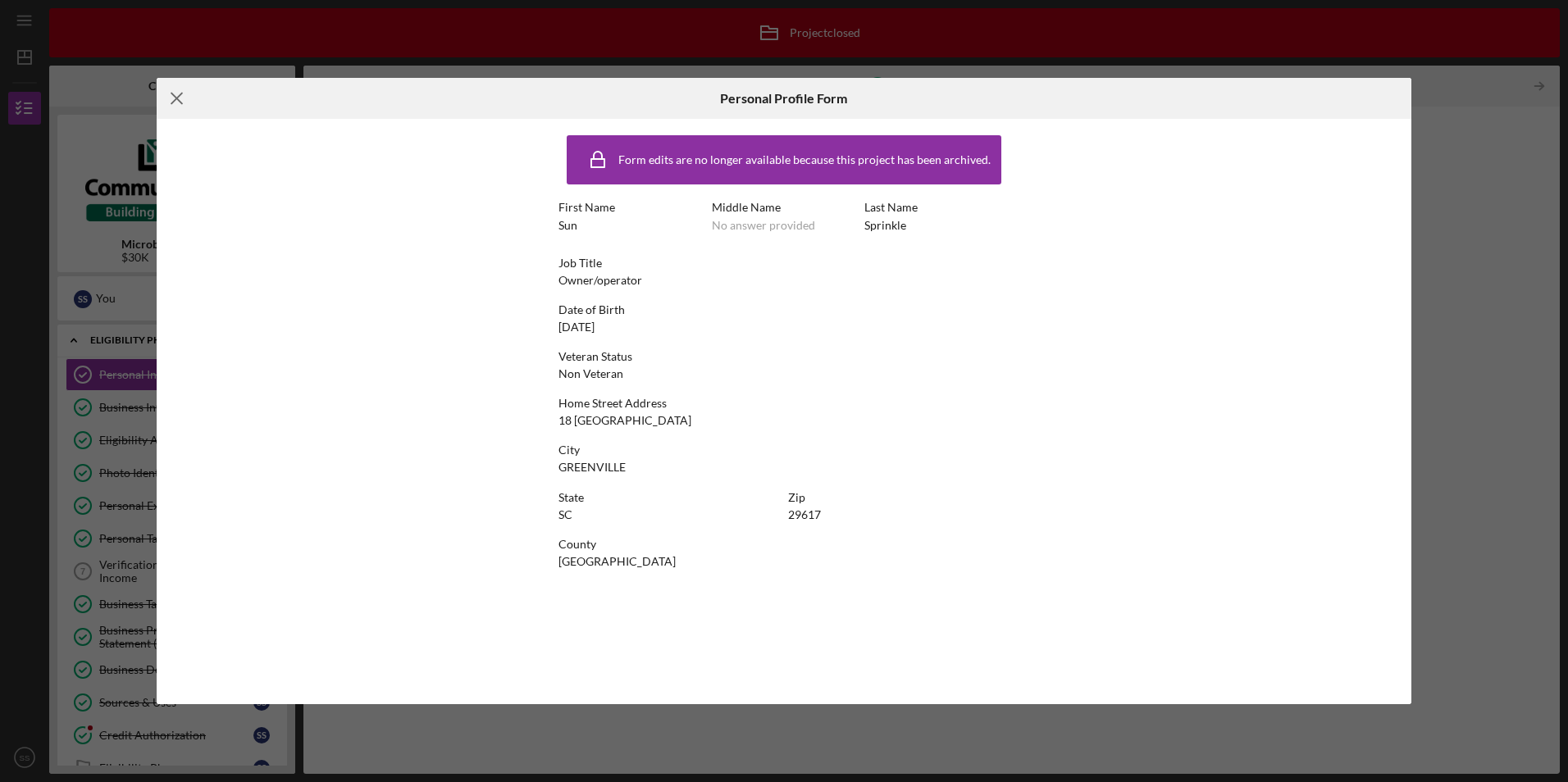
click at [184, 104] on icon "Icon/Menu Close" at bounding box center [177, 98] width 41 height 41
